Goal: Navigation & Orientation: Find specific page/section

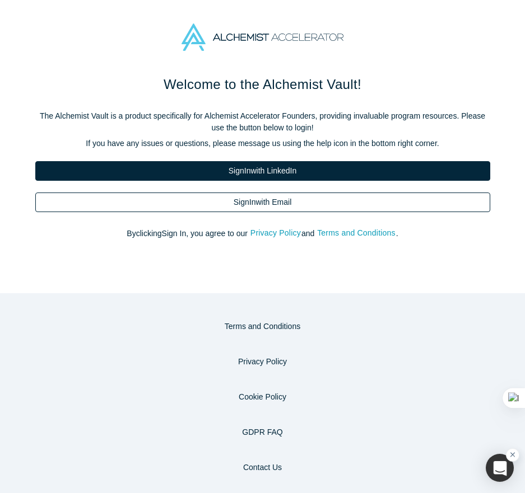
click at [255, 203] on link "Sign In with Email" at bounding box center [262, 203] width 455 height 20
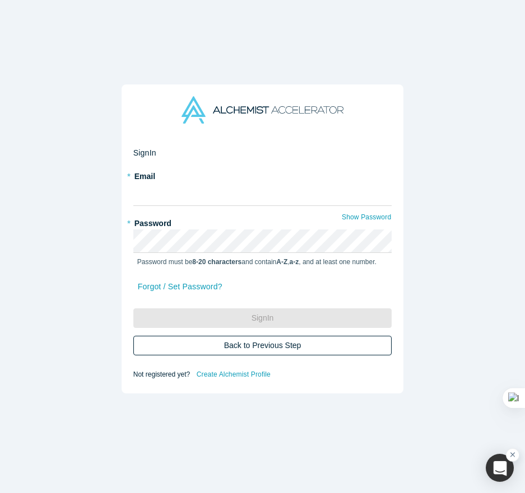
click at [270, 338] on button "Back to Previous Step" at bounding box center [262, 346] width 259 height 20
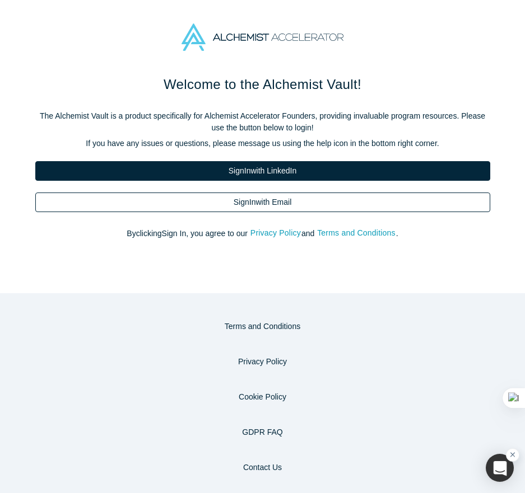
click at [261, 200] on link "Sign In with Email" at bounding box center [262, 203] width 455 height 20
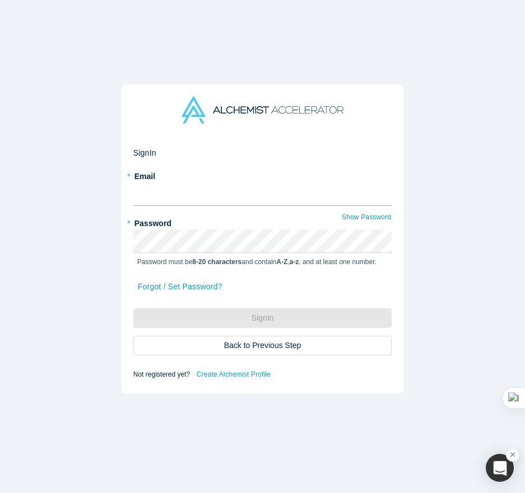
type input "yukai@alchemistaccelerator.com"
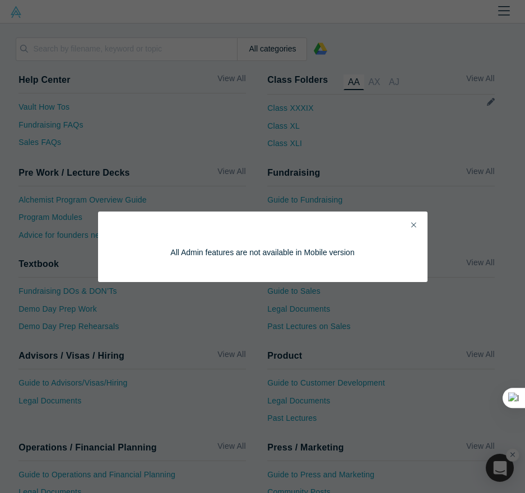
click at [415, 229] on icon "Close" at bounding box center [413, 225] width 5 height 8
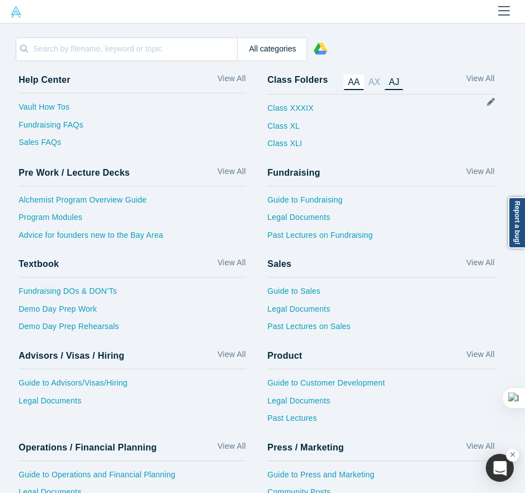
click at [391, 84] on link "AJ" at bounding box center [393, 82] width 19 height 16
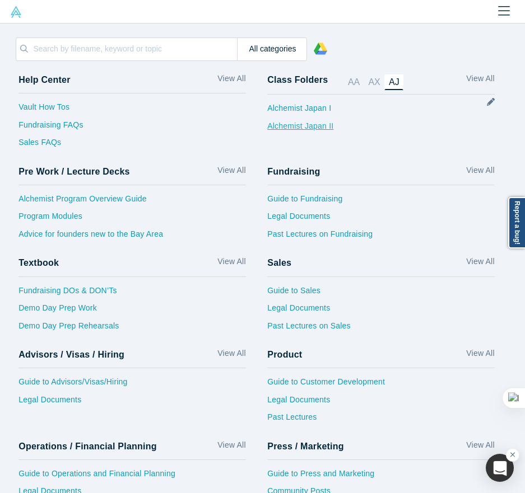
click at [299, 127] on link "Alchemist Japan II" at bounding box center [300, 129] width 66 height 18
click at [8, 12] on link at bounding box center [15, 11] width 31 height 23
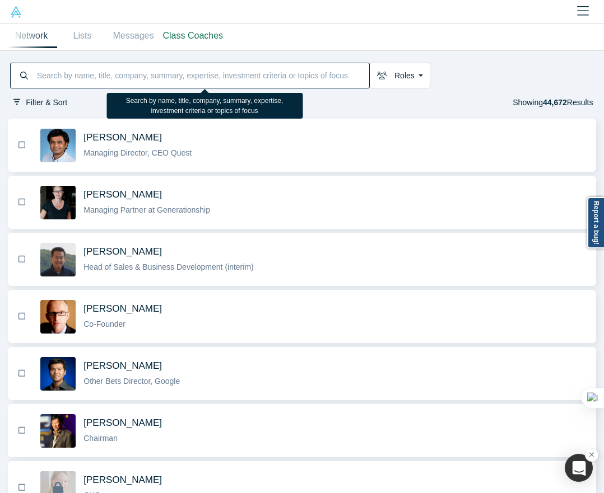
click at [141, 70] on input at bounding box center [202, 75] width 333 height 22
type input "adhithi"
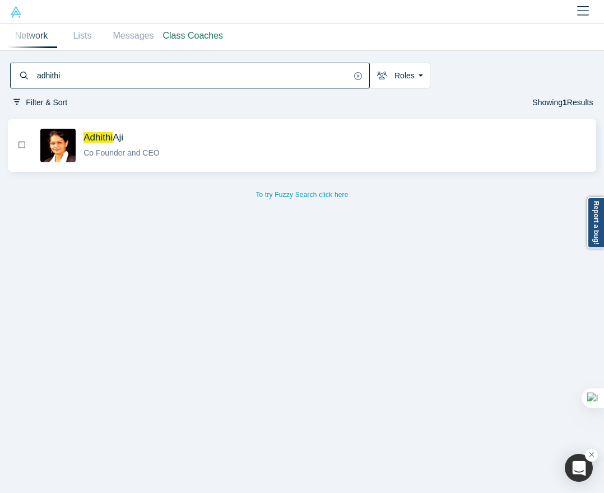
click at [106, 133] on span "Adhithi" at bounding box center [97, 137] width 29 height 11
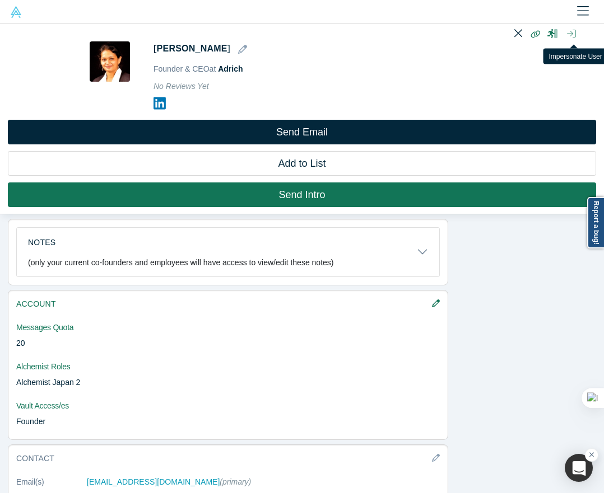
click at [524, 36] on icon "button" at bounding box center [571, 33] width 9 height 9
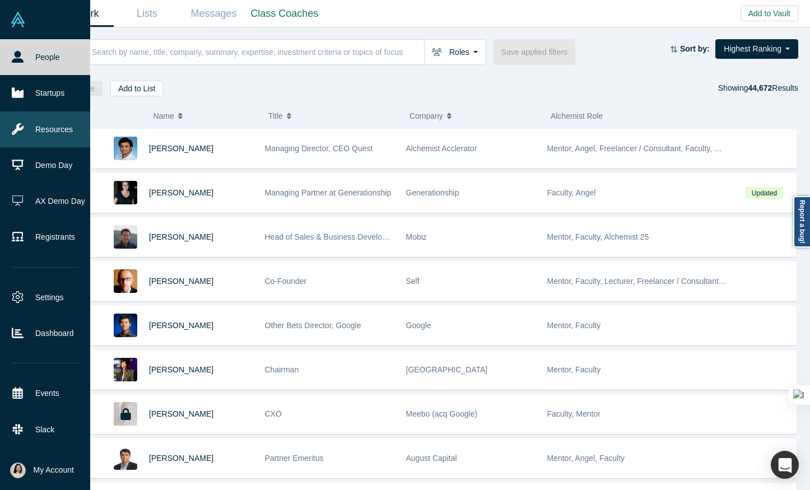
click at [54, 124] on link "Resources" at bounding box center [45, 129] width 90 height 36
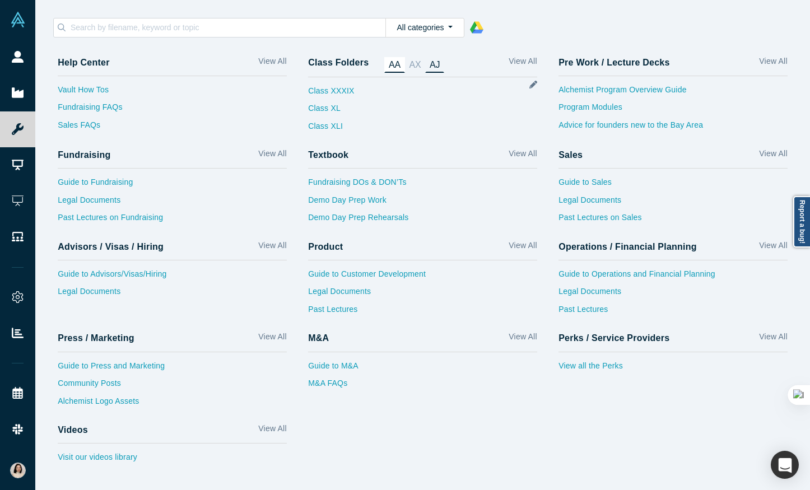
click at [433, 65] on link "AJ" at bounding box center [434, 65] width 19 height 16
click at [355, 113] on link "Alchemist Japan II" at bounding box center [341, 111] width 66 height 18
